Goal: Task Accomplishment & Management: Manage account settings

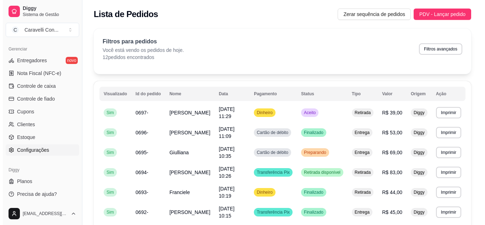
scroll to position [286, 0]
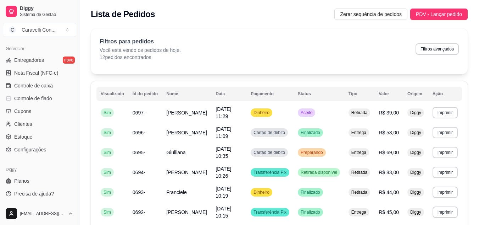
click at [40, 155] on div "Gerenciar Entregadores novo Nota Fiscal (NFC-e) Controle de caixa Controle de f…" at bounding box center [39, 99] width 79 height 118
click at [37, 150] on span "Configurações" at bounding box center [30, 149] width 32 height 7
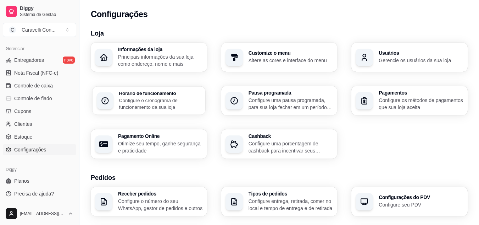
click at [148, 104] on p "Configure o cronograma de funcionamento da sua loja" at bounding box center [160, 103] width 82 height 14
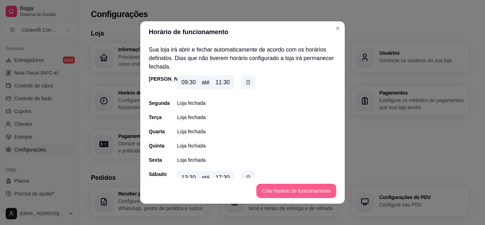
click at [288, 185] on button "Criar horário de funcionamento" at bounding box center [296, 190] width 80 height 14
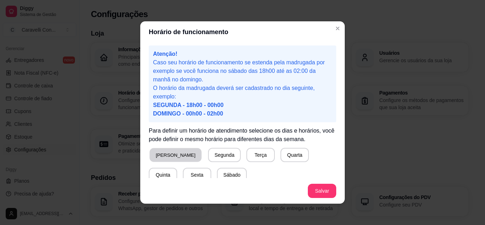
click at [161, 156] on button "[PERSON_NAME]" at bounding box center [175, 155] width 52 height 14
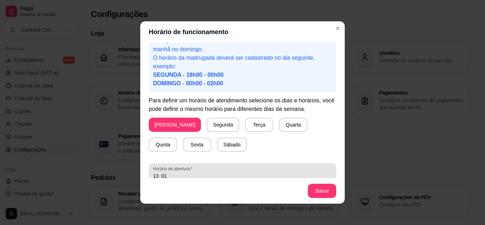
scroll to position [69, 0]
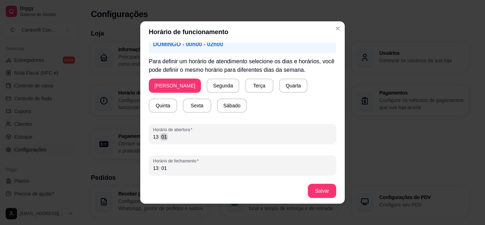
click at [176, 135] on div "13 : 01" at bounding box center [242, 136] width 179 height 9
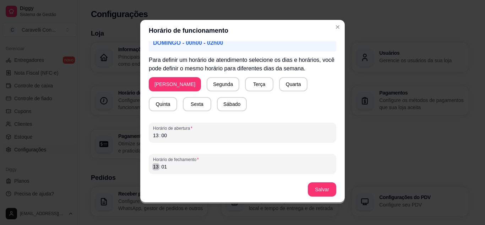
click at [155, 171] on div "Horário de fechamento 13 : 01" at bounding box center [242, 164] width 187 height 20
click at [319, 185] on button "Salvar" at bounding box center [322, 189] width 28 height 14
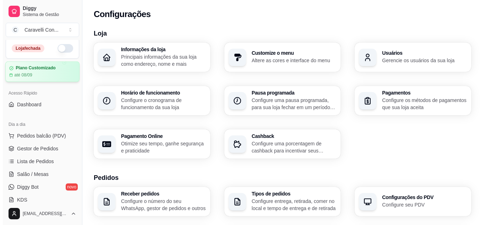
scroll to position [0, 0]
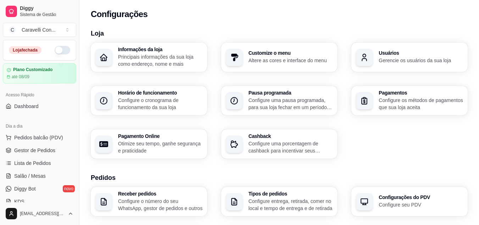
click at [55, 52] on button "button" at bounding box center [63, 50] width 16 height 9
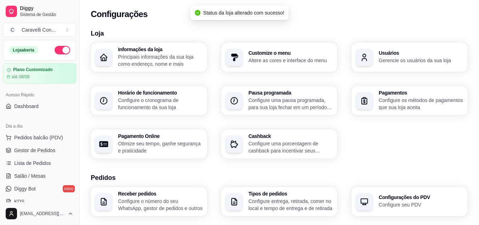
click at [145, 108] on p "Configure o cronograma de funcionamento da sua loja" at bounding box center [160, 103] width 85 height 14
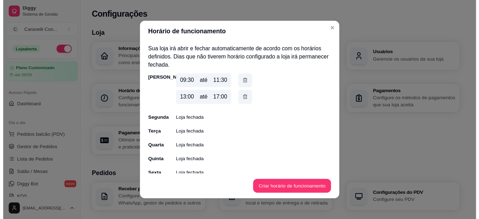
scroll to position [29, 0]
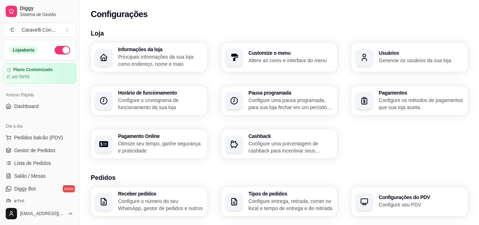
click at [32, 112] on div "Acesso Rápido Dashboard" at bounding box center [39, 100] width 79 height 28
click at [31, 110] on link "Dashboard" at bounding box center [39, 105] width 73 height 11
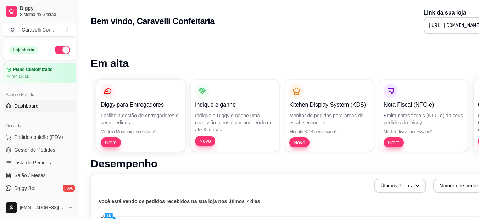
scroll to position [0, 32]
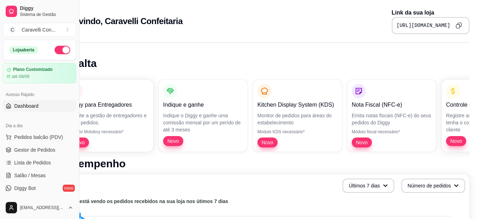
click at [458, 24] on icon "Copy to clipboard" at bounding box center [459, 25] width 6 height 6
click at [38, 160] on span "Lista de Pedidos" at bounding box center [32, 162] width 37 height 7
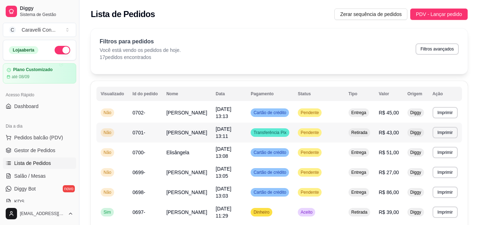
click at [342, 133] on td "Pendente" at bounding box center [319, 132] width 51 height 20
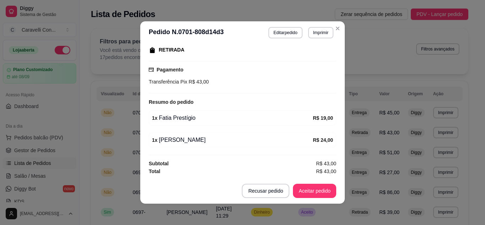
scroll to position [1, 0]
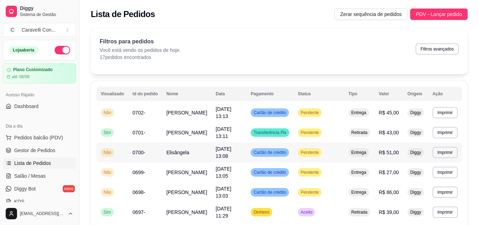
click at [197, 154] on td "Elisângela" at bounding box center [186, 152] width 49 height 20
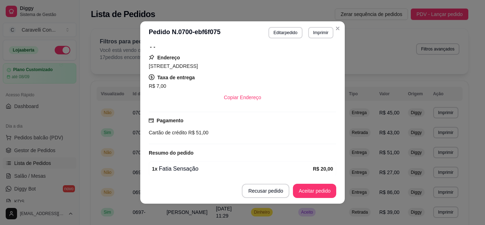
scroll to position [106, 0]
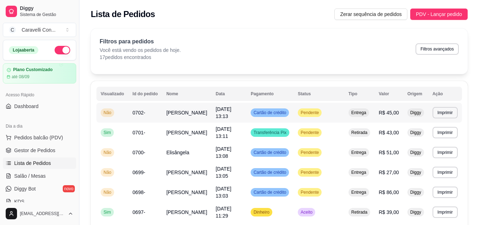
click at [195, 116] on td "[PERSON_NAME]" at bounding box center [186, 113] width 49 height 20
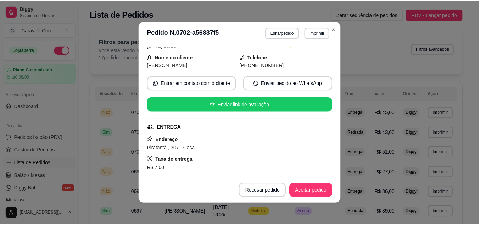
scroll to position [0, 0]
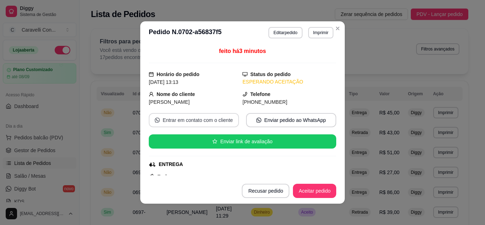
click at [195, 119] on button "Entrar em contato com o cliente" at bounding box center [194, 120] width 90 height 14
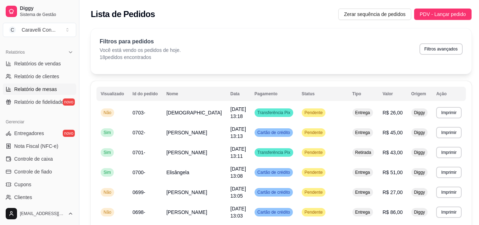
scroll to position [142, 0]
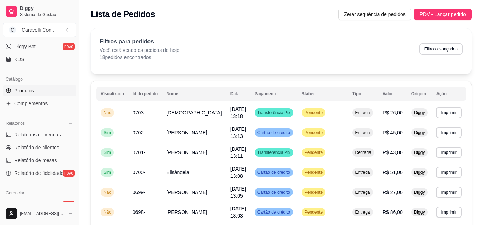
click at [32, 85] on link "Produtos" at bounding box center [39, 90] width 73 height 11
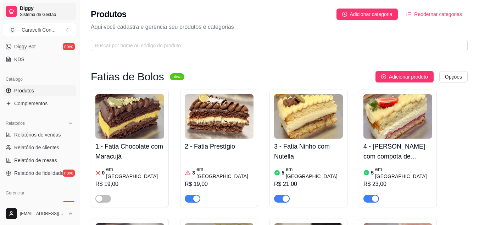
click at [25, 15] on span "Sistema de Gestão" at bounding box center [47, 15] width 54 height 6
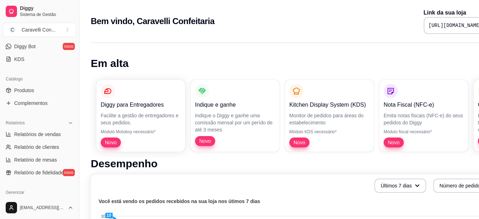
scroll to position [0, 32]
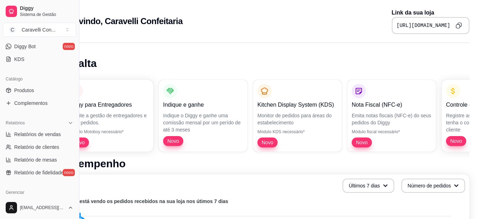
click at [459, 28] on icon "Copy to clipboard" at bounding box center [459, 25] width 6 height 6
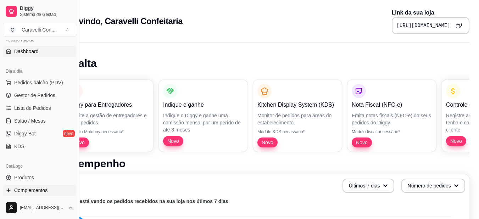
scroll to position [0, 0]
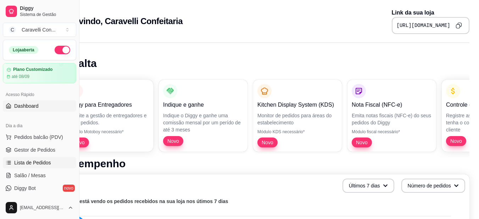
click at [35, 160] on span "Lista de Pedidos" at bounding box center [32, 162] width 37 height 7
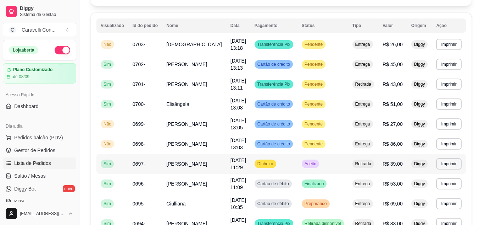
scroll to position [71, 0]
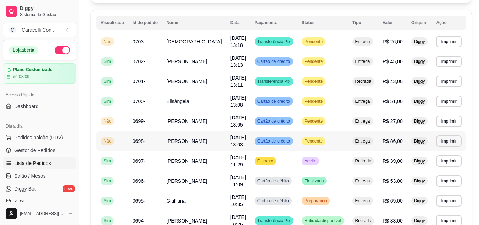
click at [322, 138] on div "Pendente" at bounding box center [314, 141] width 24 height 9
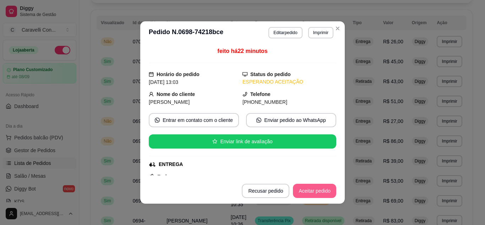
click at [321, 192] on button "Aceitar pedido" at bounding box center [314, 190] width 43 height 14
click at [321, 192] on button "Mover para preparo" at bounding box center [308, 190] width 55 height 14
click at [322, 192] on button "Mover para entrega" at bounding box center [308, 191] width 53 height 14
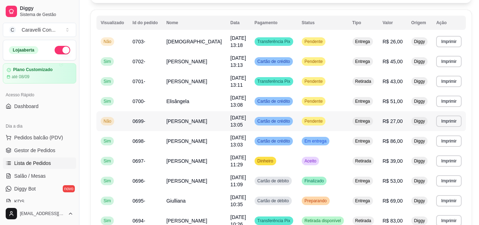
click at [314, 123] on span "Pendente" at bounding box center [313, 121] width 21 height 6
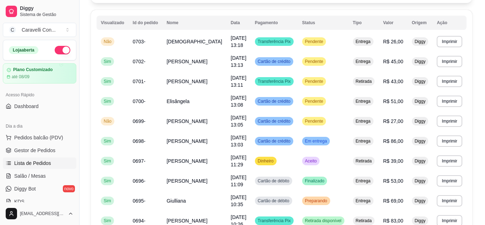
click at [309, 187] on button "Aceitar pedido" at bounding box center [314, 190] width 43 height 14
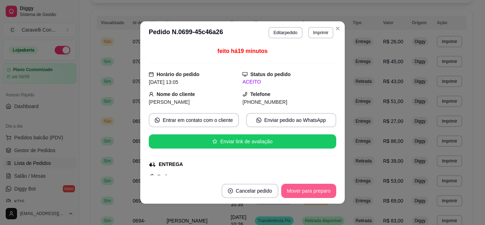
click at [325, 194] on button "Mover para preparo" at bounding box center [308, 190] width 55 height 14
click at [322, 192] on button "Mover para entrega" at bounding box center [308, 191] width 53 height 14
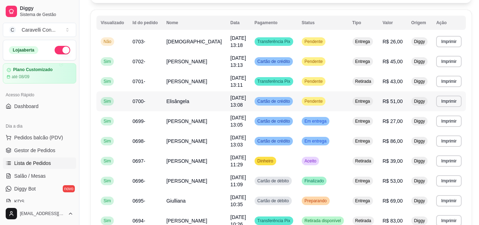
click at [287, 100] on span "Cartão de crédito" at bounding box center [273, 101] width 35 height 6
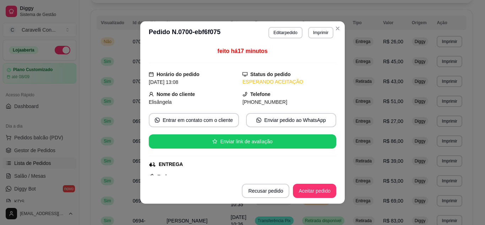
click at [297, 179] on footer "Recusar pedido Aceitar pedido" at bounding box center [242, 191] width 204 height 26
click at [300, 183] on footer "Recusar pedido Aceitar pedido" at bounding box center [242, 191] width 204 height 26
click at [305, 189] on button "Aceitar pedido" at bounding box center [314, 190] width 43 height 14
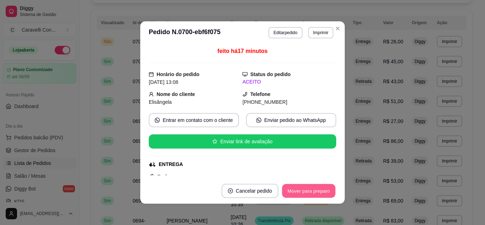
click at [313, 193] on button "Mover para preparo" at bounding box center [308, 191] width 53 height 14
click at [309, 193] on button "Mover para entrega" at bounding box center [308, 190] width 55 height 14
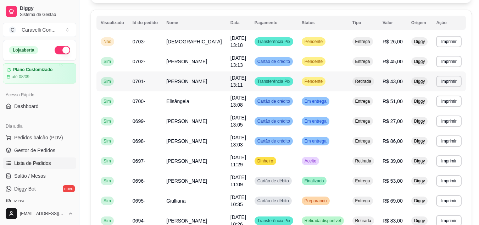
click at [303, 80] on span "Pendente" at bounding box center [313, 81] width 21 height 6
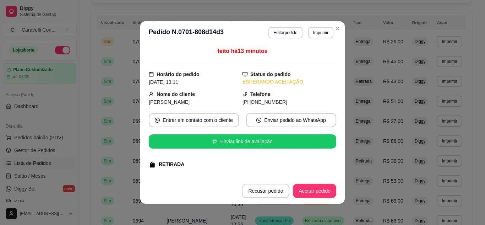
click at [313, 196] on button "Aceitar pedido" at bounding box center [314, 190] width 43 height 14
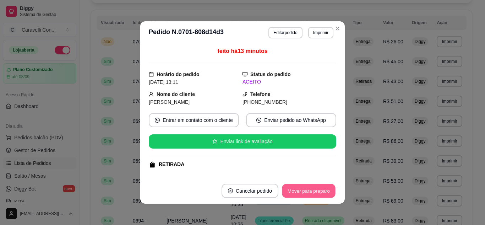
click at [310, 191] on button "Mover para preparo" at bounding box center [308, 191] width 53 height 14
click at [309, 192] on button "Mover para retirada disponível" at bounding box center [297, 190] width 78 height 14
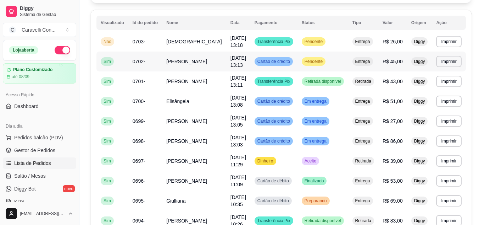
click at [325, 61] on td "Pendente" at bounding box center [323, 61] width 51 height 20
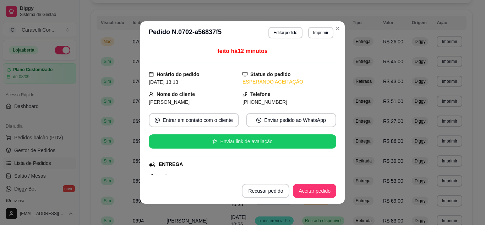
click at [311, 195] on button "Aceitar pedido" at bounding box center [314, 190] width 43 height 14
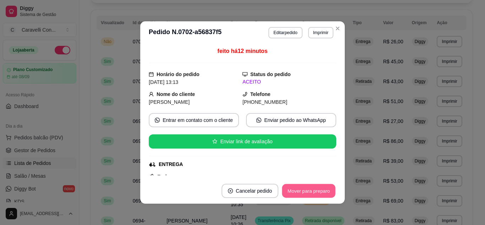
click at [320, 192] on button "Mover para preparo" at bounding box center [308, 191] width 53 height 14
click at [321, 189] on button "Mover para entrega" at bounding box center [308, 190] width 55 height 14
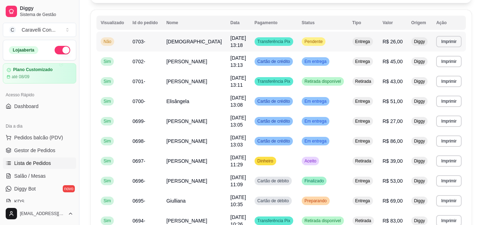
click at [312, 40] on span "Pendente" at bounding box center [313, 42] width 21 height 6
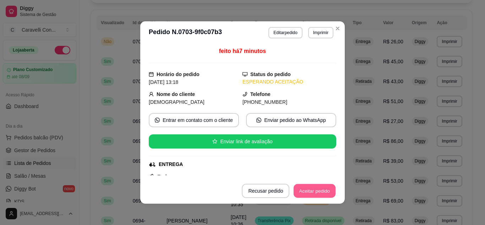
click at [312, 197] on button "Aceitar pedido" at bounding box center [314, 191] width 42 height 14
click at [321, 193] on button "Mover para preparo" at bounding box center [308, 190] width 55 height 14
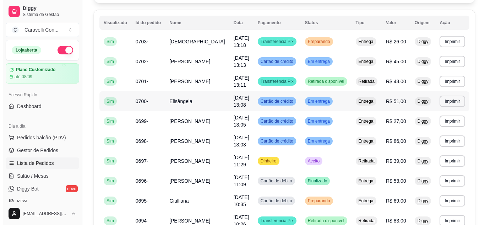
scroll to position [106, 0]
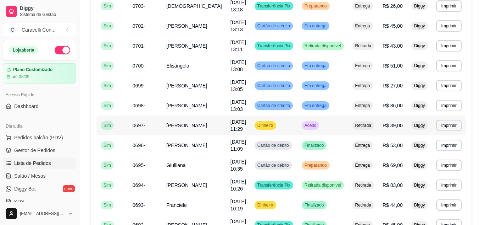
click at [333, 122] on td "Aceito" at bounding box center [323, 125] width 51 height 20
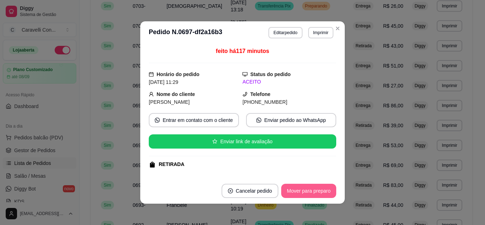
click at [321, 196] on button "Mover para preparo" at bounding box center [308, 190] width 55 height 14
click at [316, 193] on button "Mover para retirada disponível" at bounding box center [297, 190] width 78 height 14
click at [316, 193] on button "Mover para finalizado" at bounding box center [306, 190] width 59 height 14
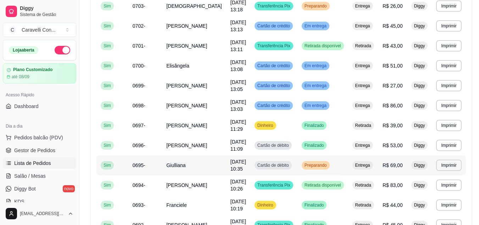
click at [336, 165] on td "Preparando" at bounding box center [323, 165] width 51 height 20
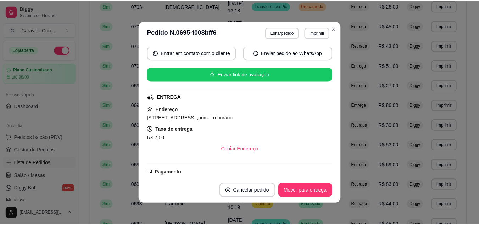
scroll to position [71, 0]
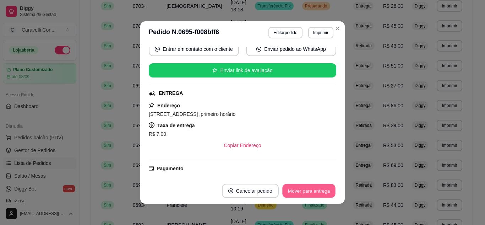
click at [304, 188] on button "Mover para entrega" at bounding box center [308, 191] width 53 height 14
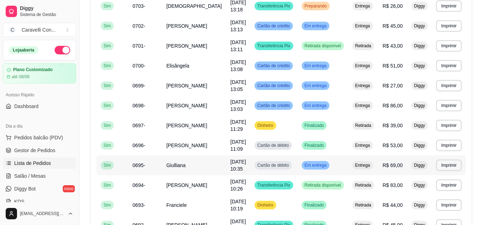
scroll to position [142, 0]
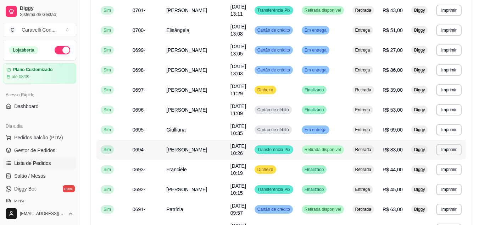
click at [288, 154] on td "Transferência Pix" at bounding box center [273, 149] width 47 height 20
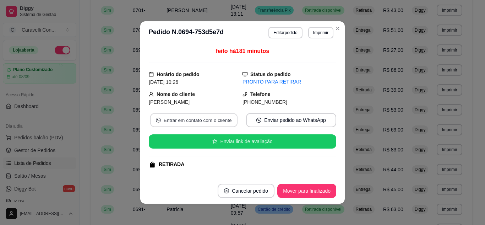
click at [199, 121] on button "Entrar em contato com o cliente" at bounding box center [193, 120] width 87 height 14
click at [302, 192] on button "Mover para finalizado" at bounding box center [306, 190] width 59 height 14
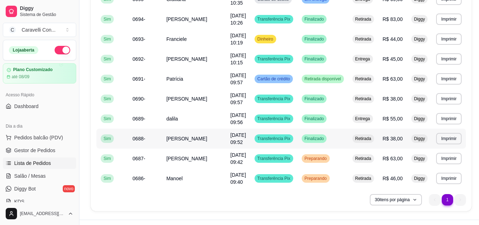
scroll to position [284, 0]
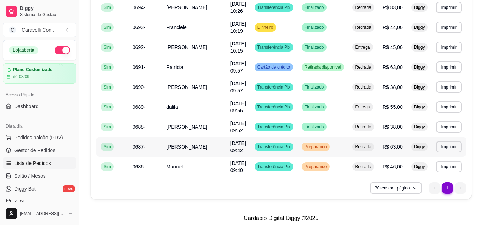
click at [313, 147] on span "Preparando" at bounding box center [315, 147] width 25 height 6
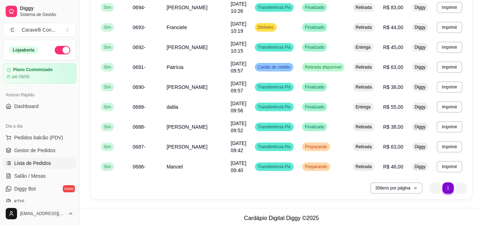
click at [314, 190] on button "Mover para retirada disponível" at bounding box center [297, 190] width 78 height 14
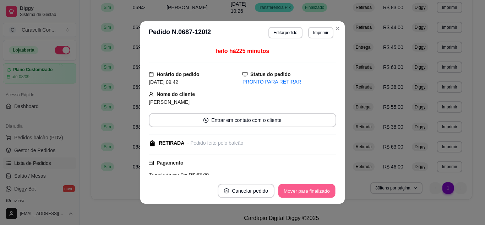
click at [304, 192] on button "Mover para finalizado" at bounding box center [306, 191] width 57 height 14
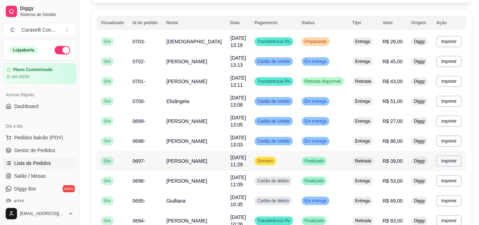
scroll to position [35, 0]
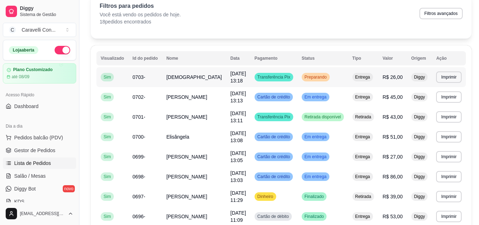
click at [231, 80] on span "[DATE] 13:18" at bounding box center [239, 77] width 16 height 13
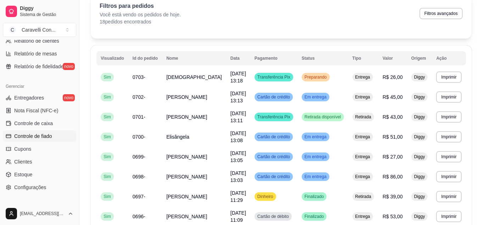
scroll to position [284, 0]
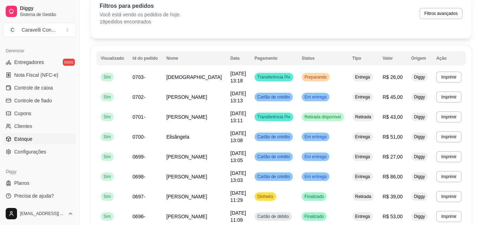
click at [34, 139] on link "Estoque" at bounding box center [39, 138] width 73 height 11
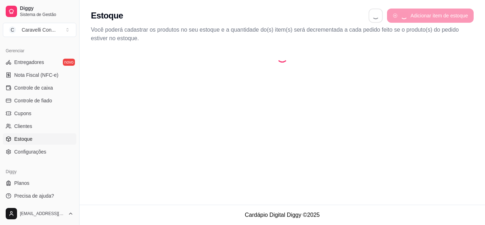
select select "QUANTITY_ORDER"
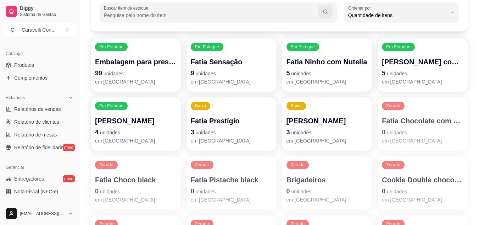
scroll to position [106, 0]
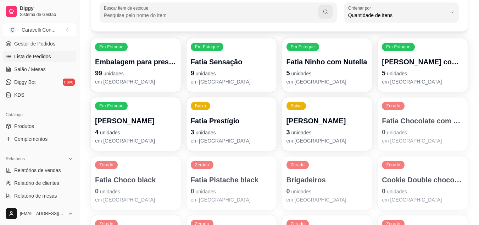
click at [32, 59] on span "Lista de Pedidos" at bounding box center [32, 56] width 37 height 7
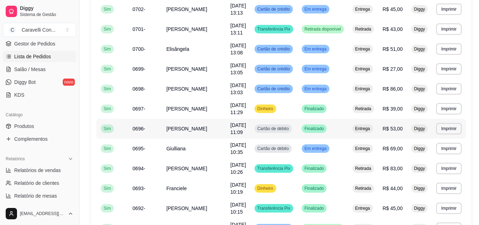
scroll to position [142, 0]
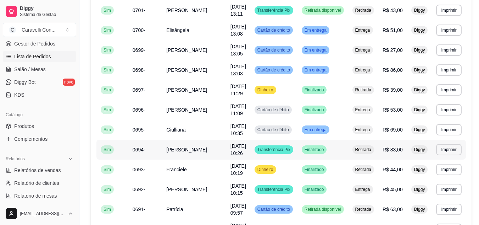
click at [231, 152] on span "[DATE] 10:26" at bounding box center [239, 149] width 16 height 13
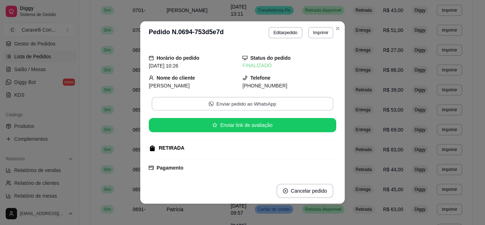
click at [259, 103] on button "Enviar pedido ao WhatsApp" at bounding box center [242, 104] width 182 height 14
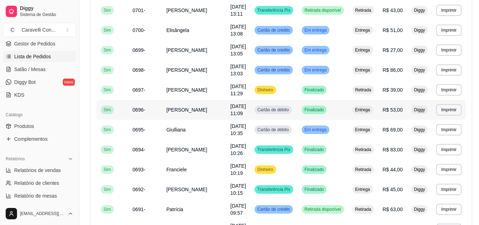
scroll to position [0, 0]
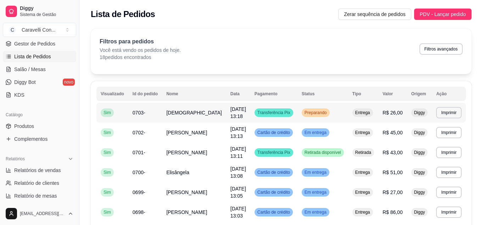
click at [313, 116] on div "Preparando" at bounding box center [316, 112] width 28 height 9
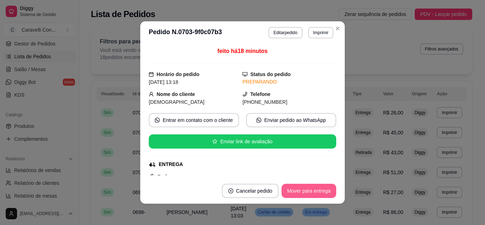
click at [318, 188] on button "Mover para entrega" at bounding box center [308, 190] width 55 height 14
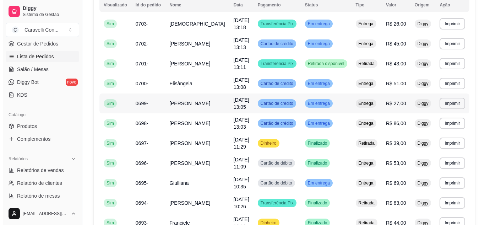
scroll to position [106, 0]
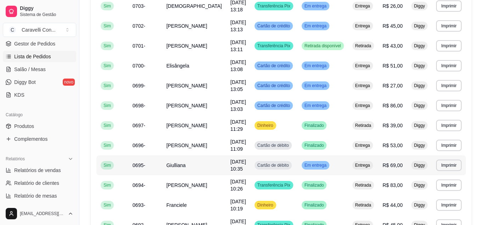
click at [232, 167] on td "[DATE] 10:35" at bounding box center [238, 165] width 24 height 20
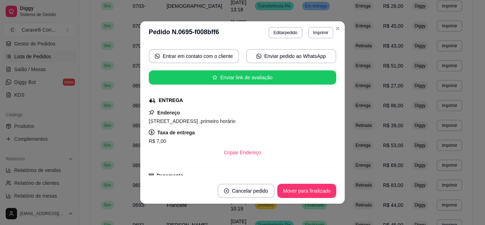
scroll to position [71, 0]
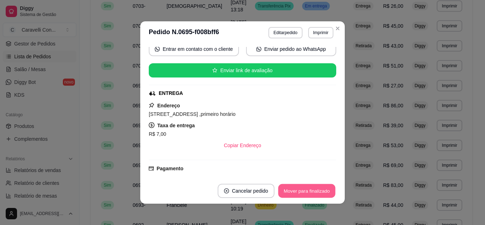
click at [325, 191] on button "Mover para finalizado" at bounding box center [306, 191] width 57 height 14
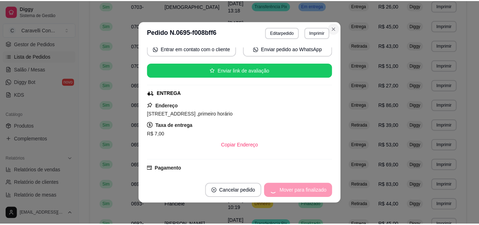
scroll to position [55, 0]
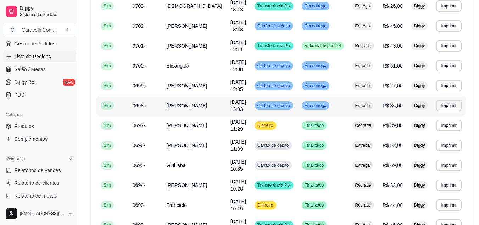
click at [231, 106] on span "[DATE] 13:03" at bounding box center [239, 105] width 16 height 13
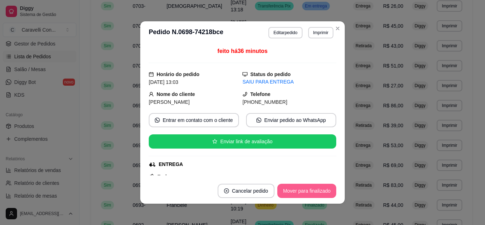
click at [302, 190] on button "Mover para finalizado" at bounding box center [306, 190] width 59 height 14
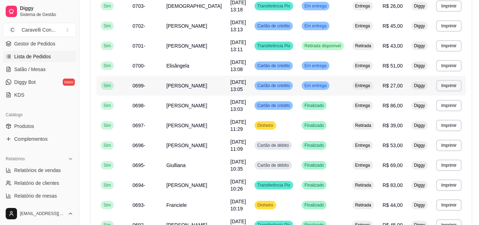
click at [226, 85] on td "[DATE] 13:05" at bounding box center [238, 86] width 24 height 20
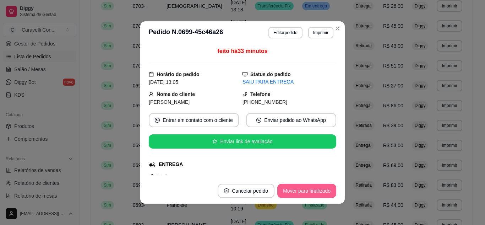
click at [317, 190] on button "Mover para finalizado" at bounding box center [306, 190] width 59 height 14
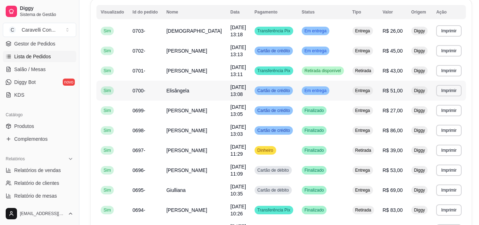
scroll to position [35, 0]
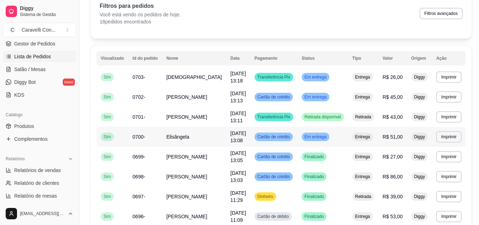
click at [194, 139] on td "Elisângela" at bounding box center [194, 137] width 64 height 20
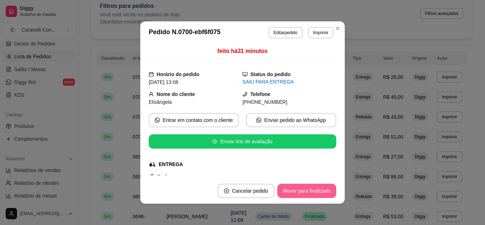
click at [313, 191] on button "Mover para finalizado" at bounding box center [306, 190] width 59 height 14
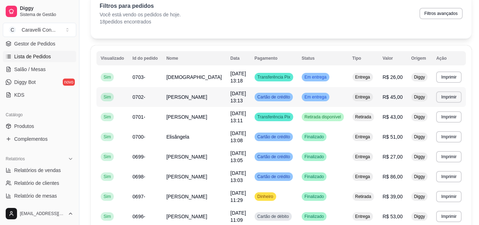
click at [226, 96] on td "[DATE] 13:13" at bounding box center [238, 97] width 24 height 20
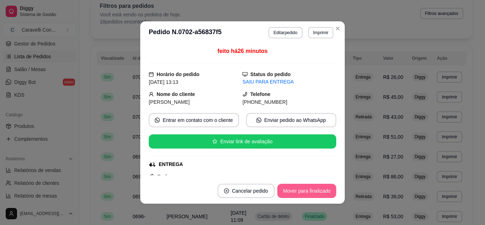
click at [303, 188] on button "Mover para finalizado" at bounding box center [306, 190] width 59 height 14
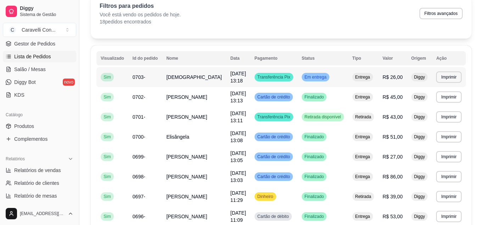
click at [245, 75] on td "[DATE] 13:18" at bounding box center [238, 77] width 24 height 20
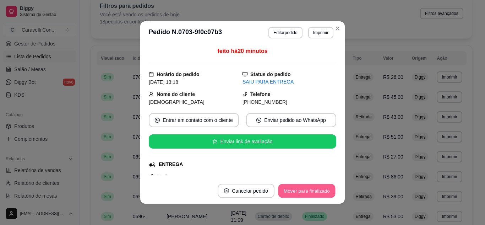
click at [303, 188] on button "Mover para finalizado" at bounding box center [306, 191] width 57 height 14
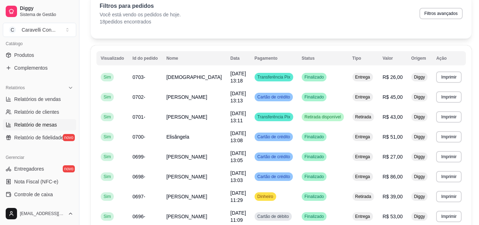
scroll to position [248, 0]
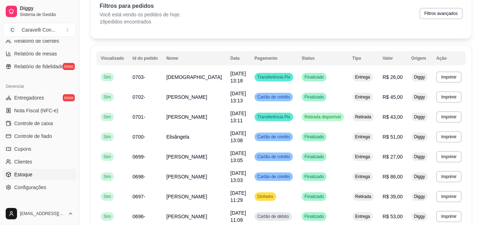
click at [34, 170] on link "Estoque" at bounding box center [39, 173] width 73 height 11
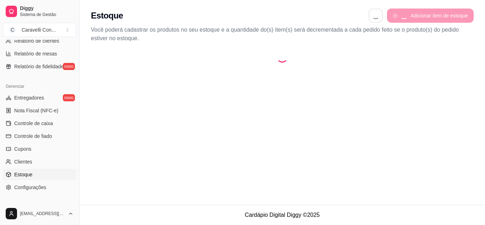
select select "QUANTITY_ORDER"
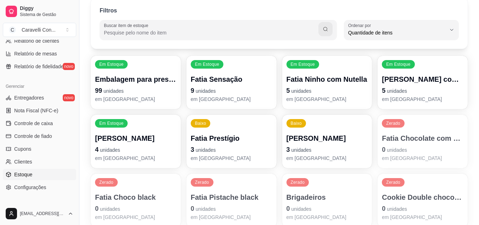
scroll to position [71, 0]
